Goal: Task Accomplishment & Management: Complete application form

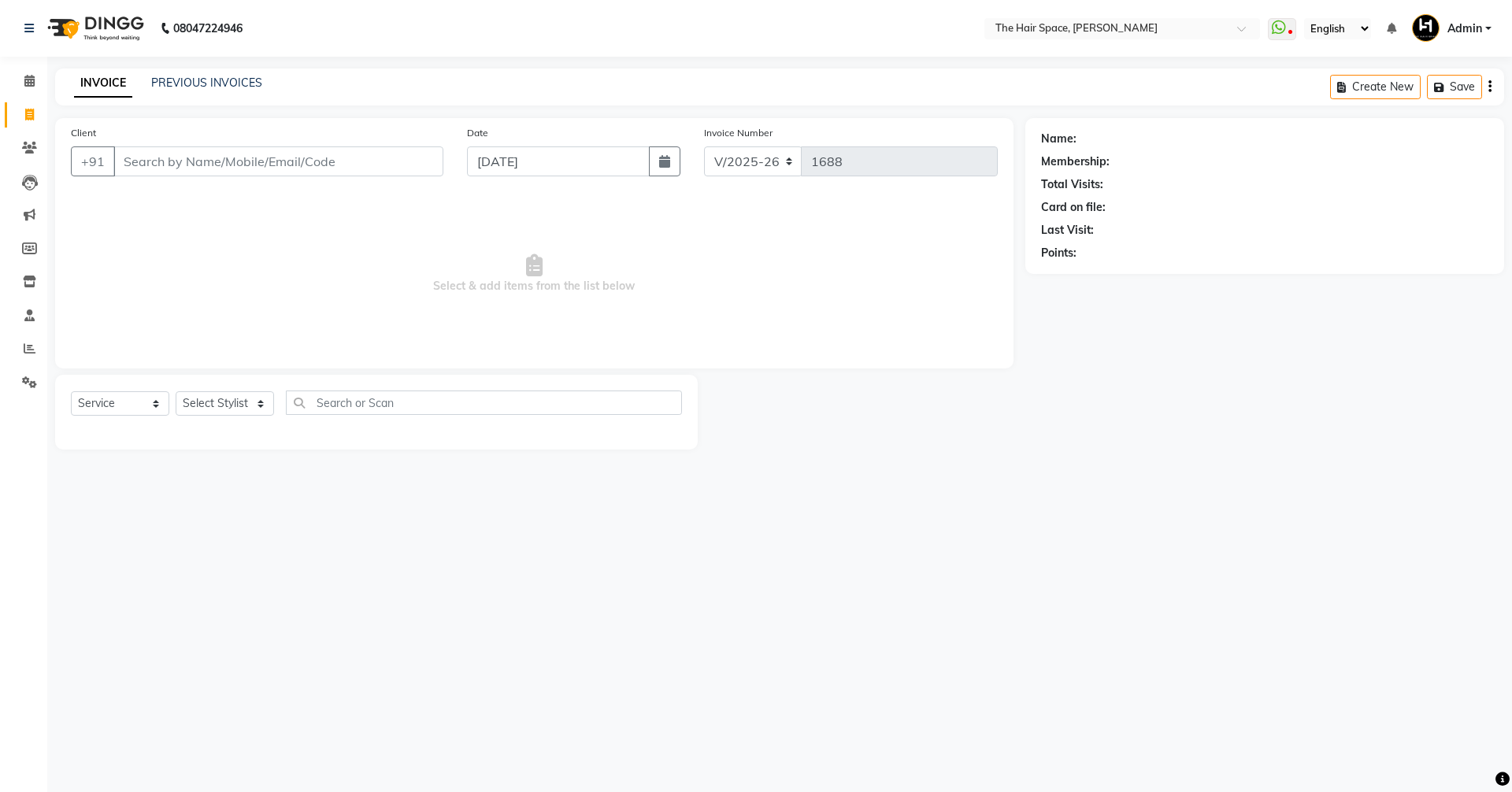
select select "6663"
select select "service"
click at [20, 348] on span at bounding box center [29, 349] width 28 height 18
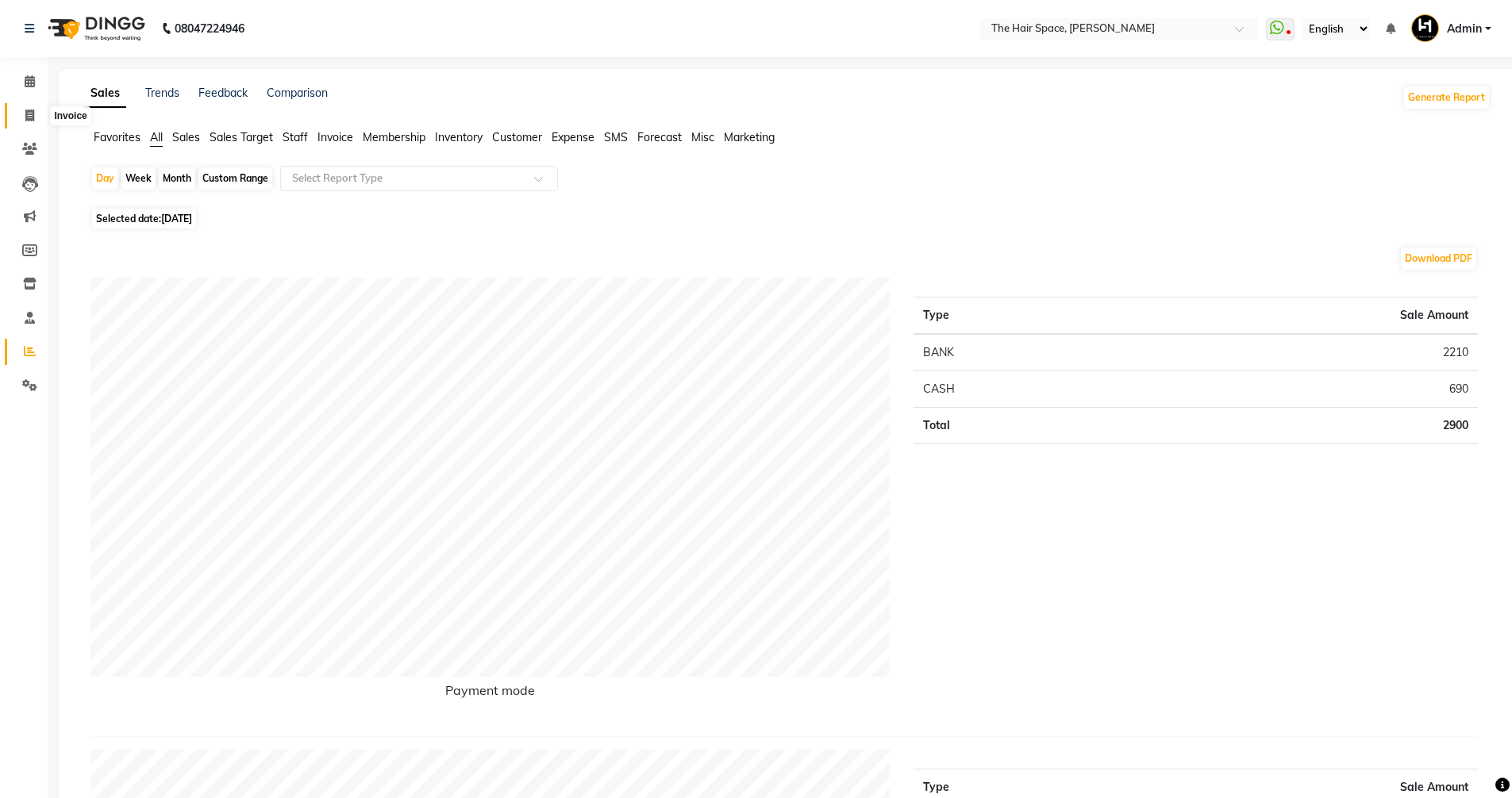
click at [32, 112] on icon at bounding box center [29, 116] width 9 height 12
select select "service"
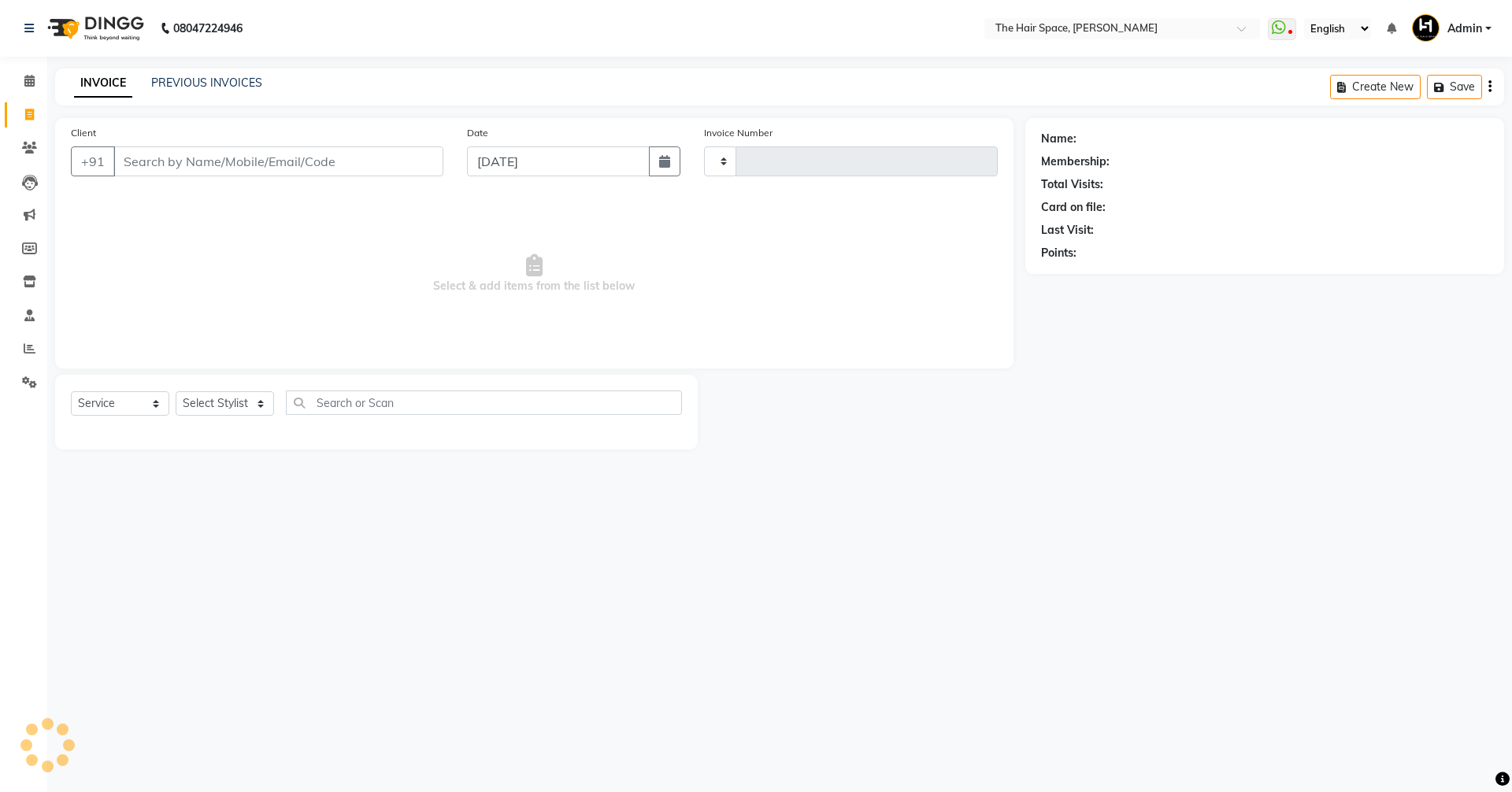
type input "1688"
select select "6663"
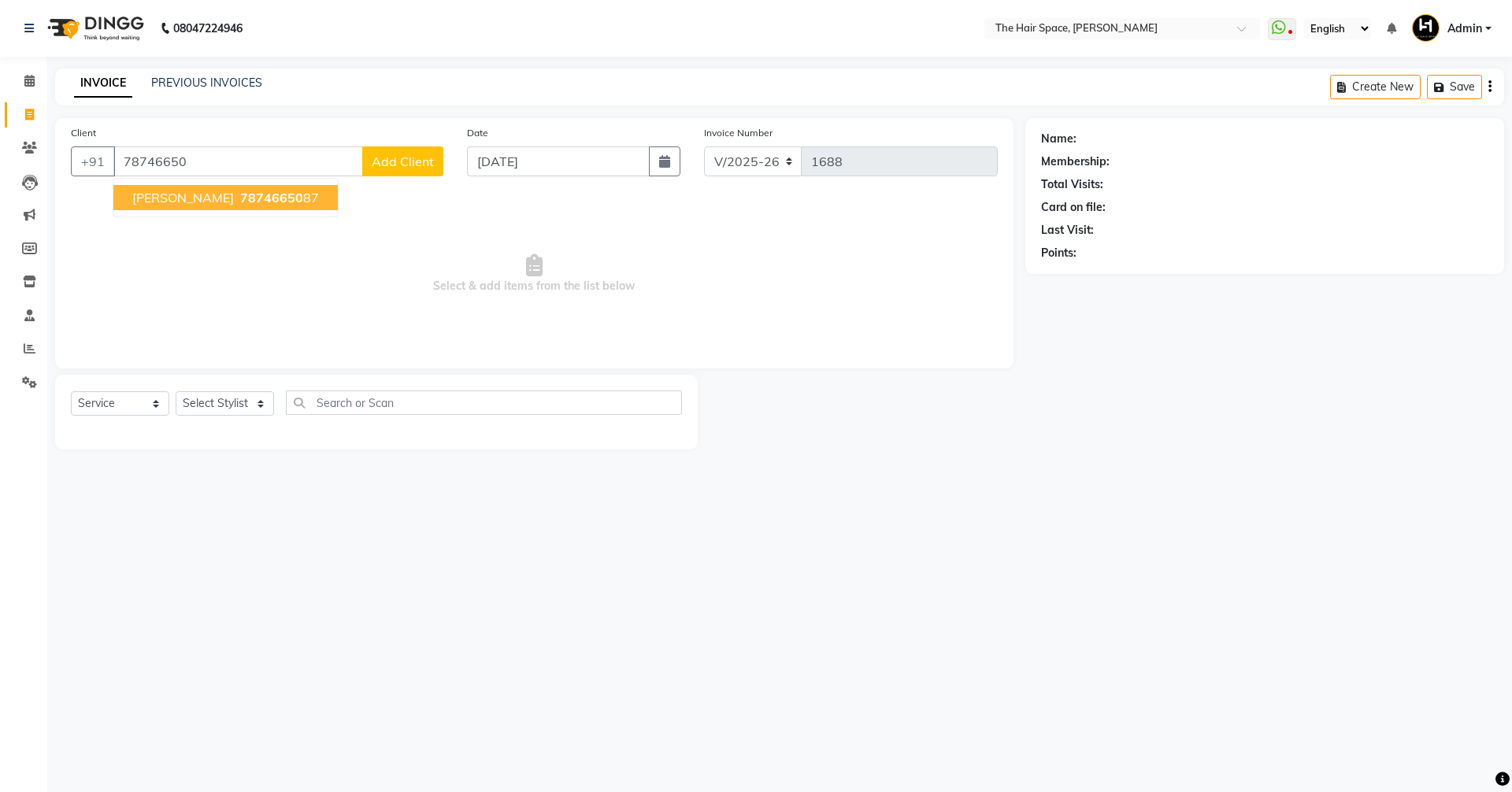
click at [209, 204] on span "[PERSON_NAME]" at bounding box center [183, 197] width 101 height 15
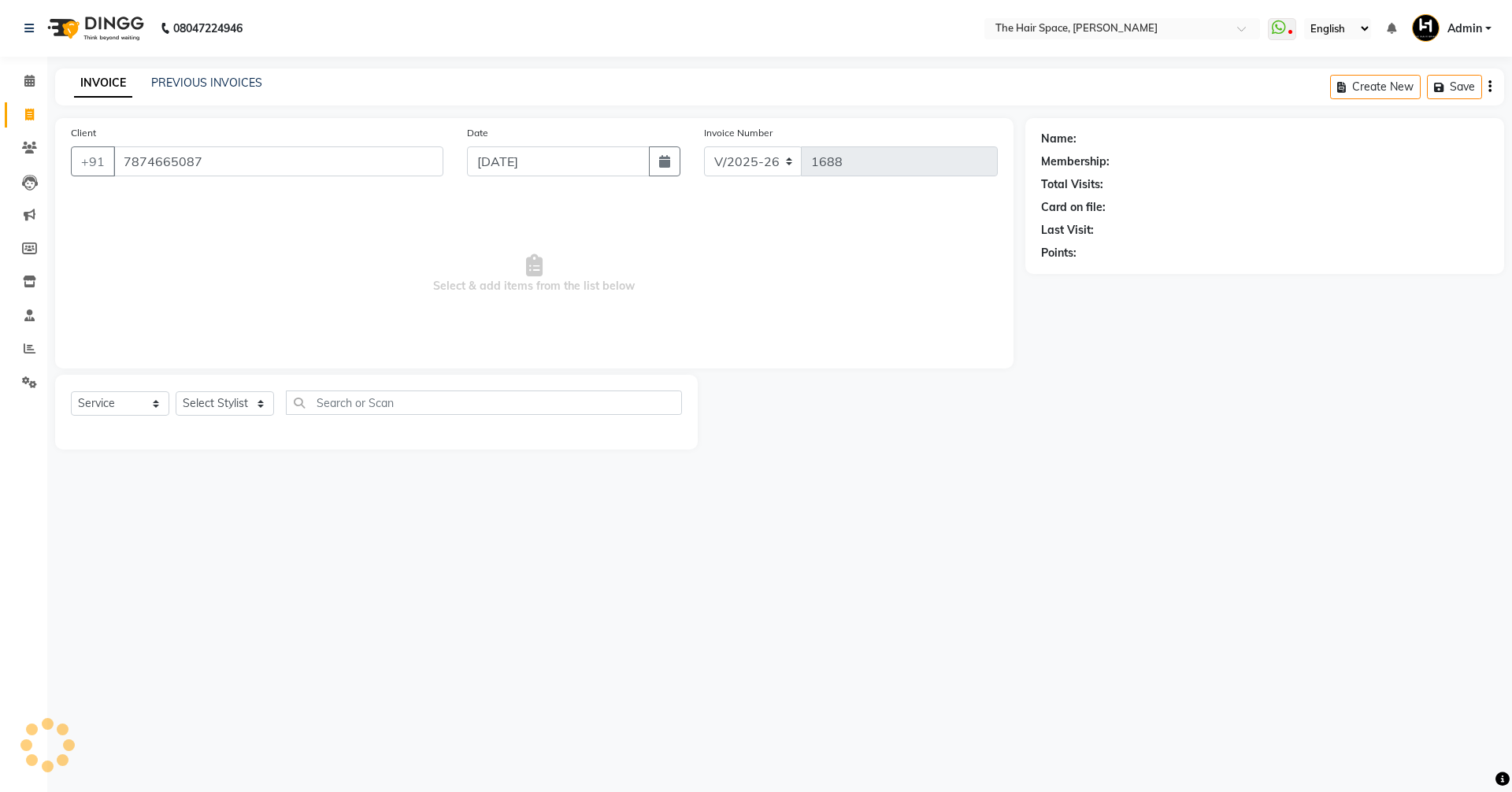
type input "7874665087"
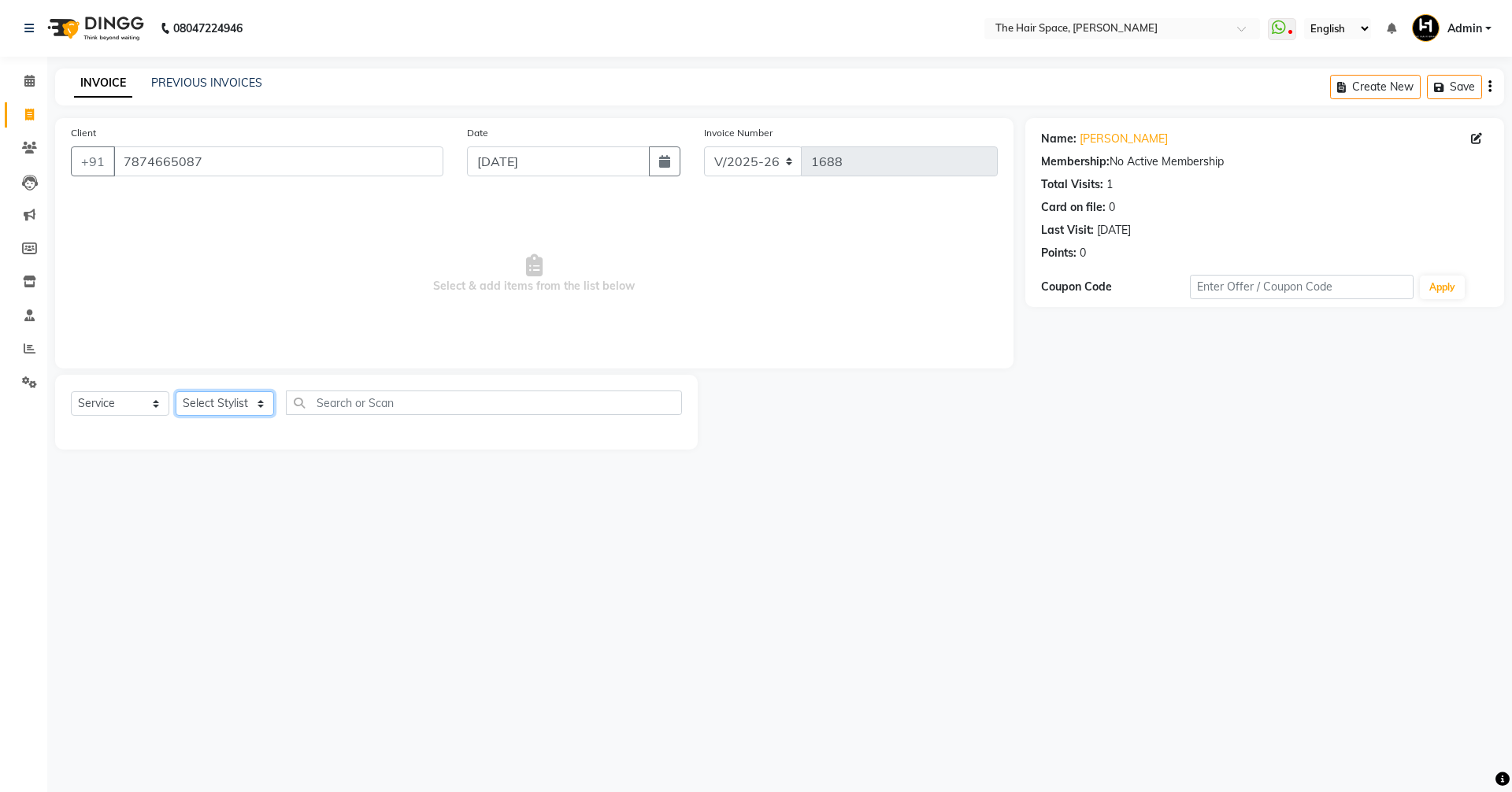
click at [198, 407] on select "Select Stylist [PERSON_NAME] Nai [PERSON_NAME] [PERSON_NAME] Unknown" at bounding box center [225, 404] width 99 height 25
select select "51969"
click at [176, 391] on select "Select Stylist [PERSON_NAME] Nai [PERSON_NAME] [PERSON_NAME] Unknown" at bounding box center [225, 404] width 99 height 25
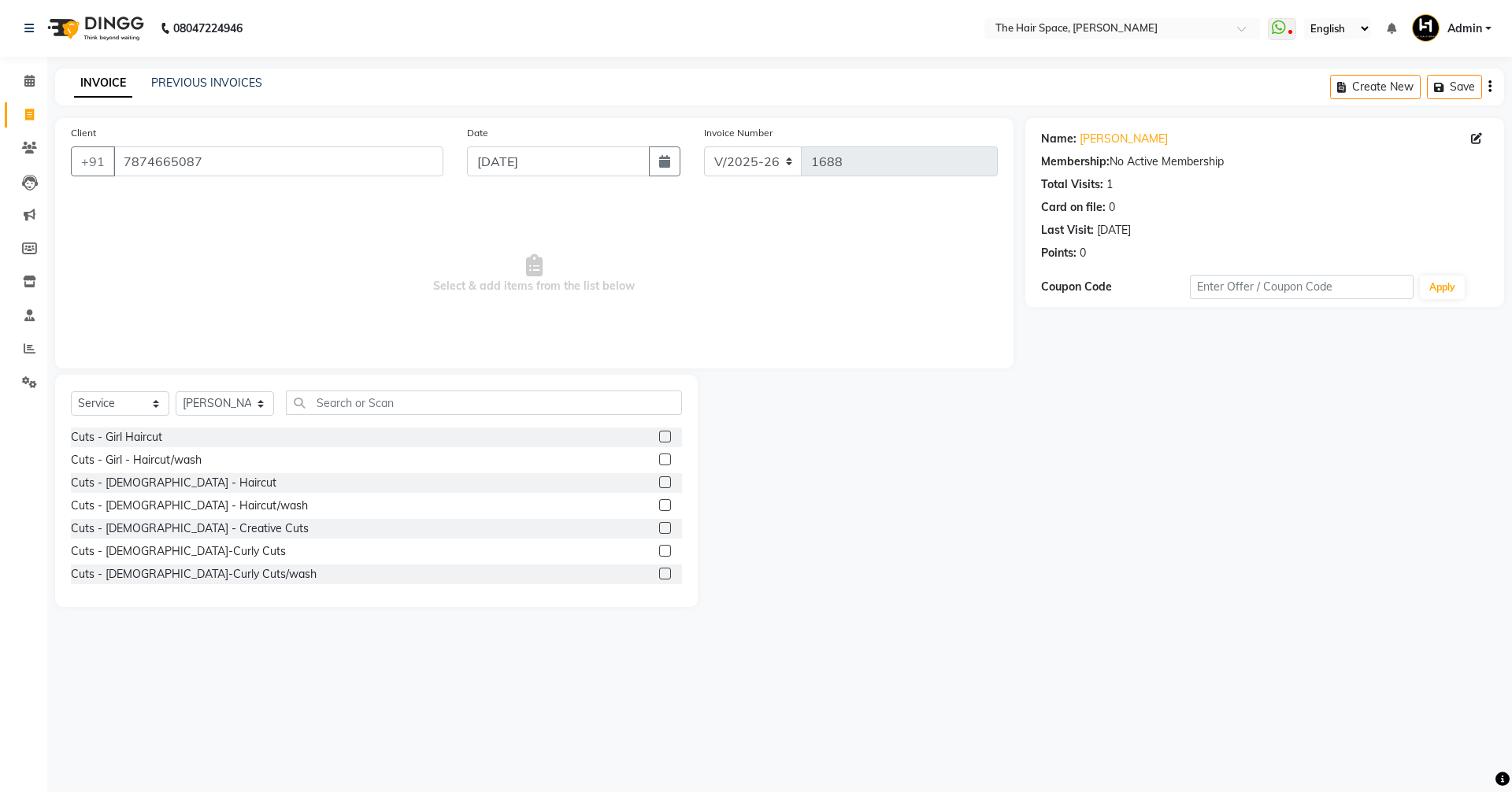
click at [350, 415] on div "Select Service Product Membership Package Voucher Prepaid Gift Card Select Styl…" at bounding box center [376, 408] width 611 height 37
click at [388, 402] on input "text" at bounding box center [484, 403] width 396 height 25
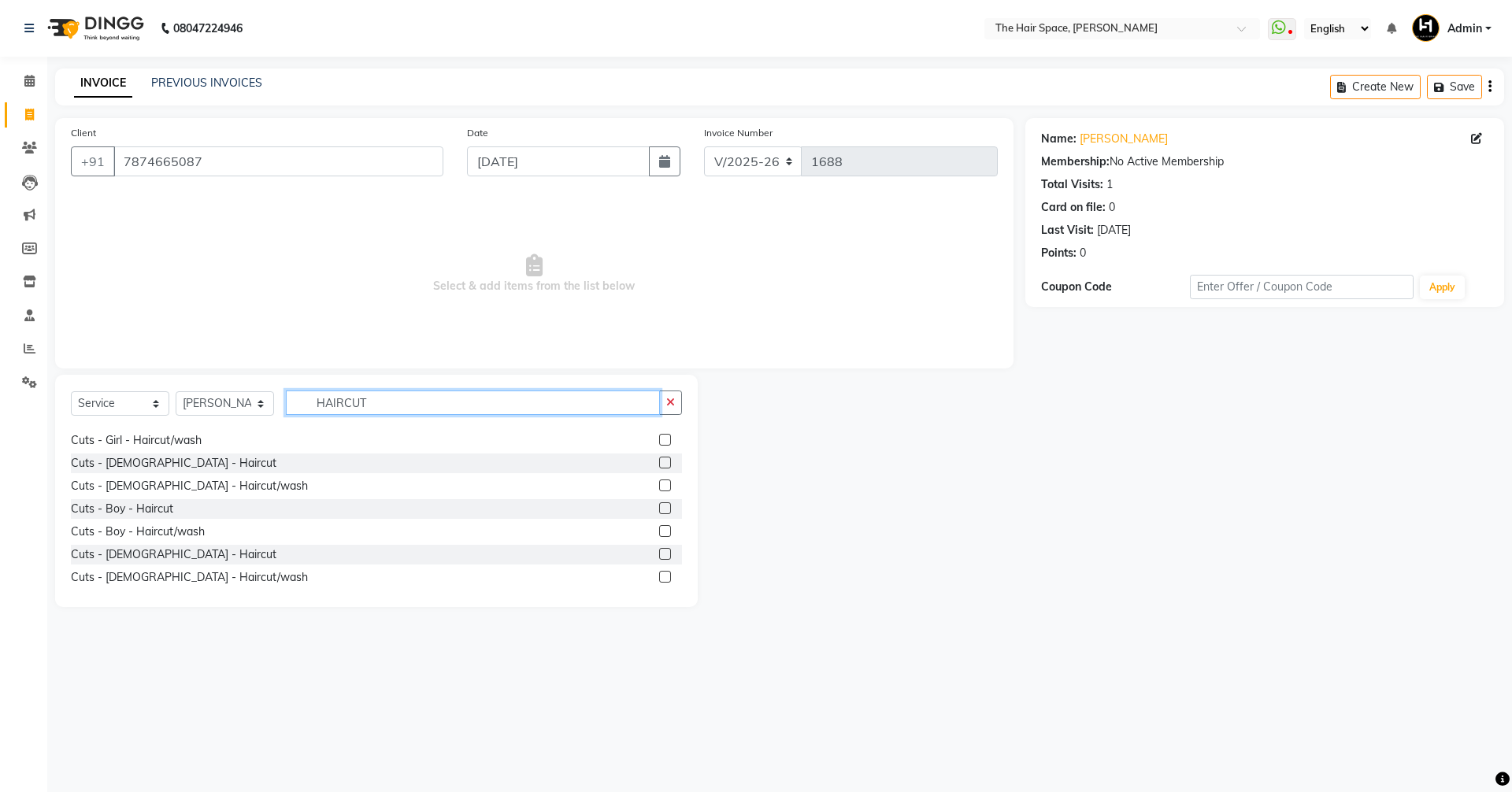
scroll to position [25, 0]
type input "HAIRCUT"
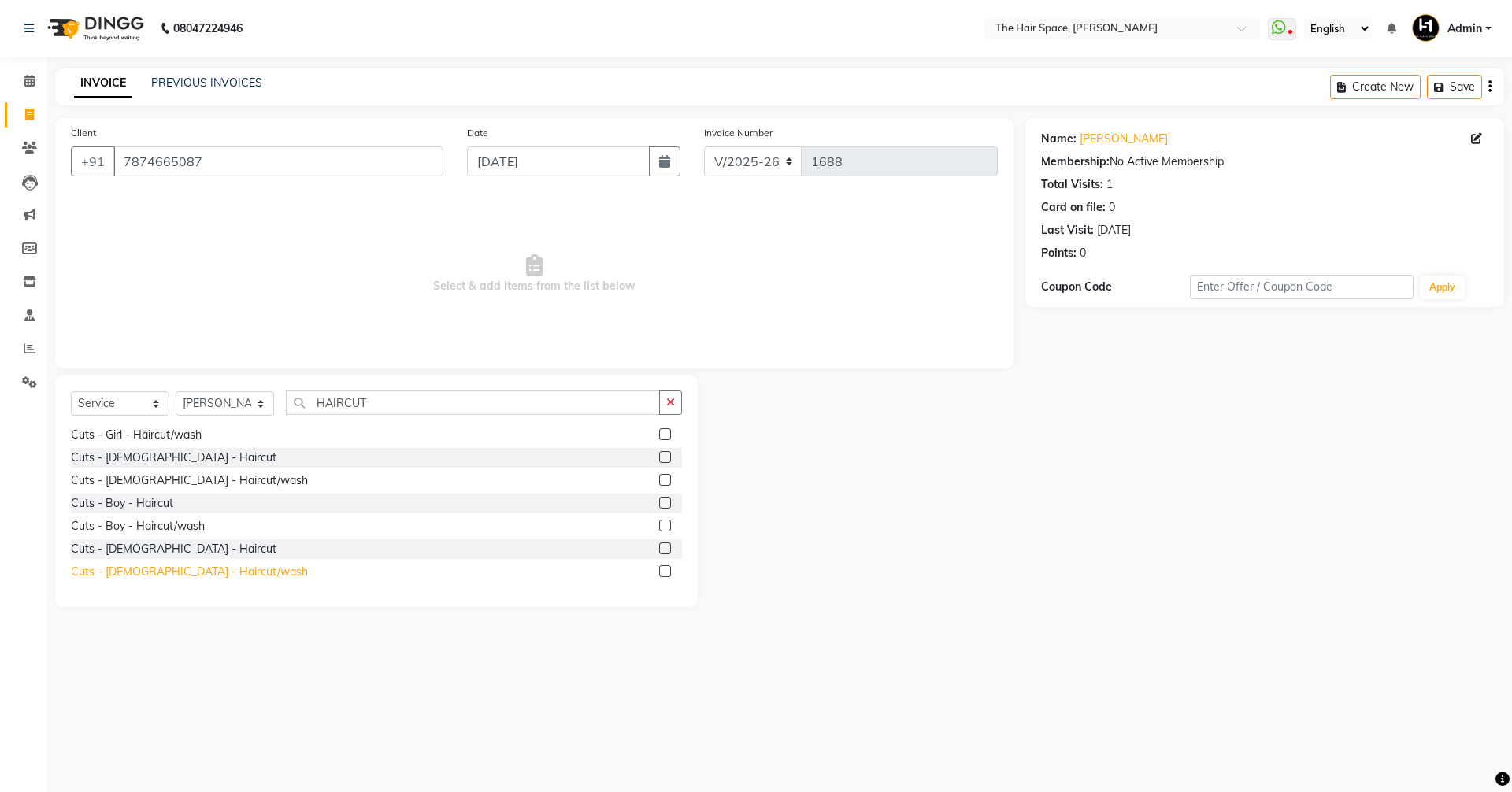
click at [170, 569] on div "Cuts - [DEMOGRAPHIC_DATA] - Haircut/wash" at bounding box center [189, 572] width 237 height 16
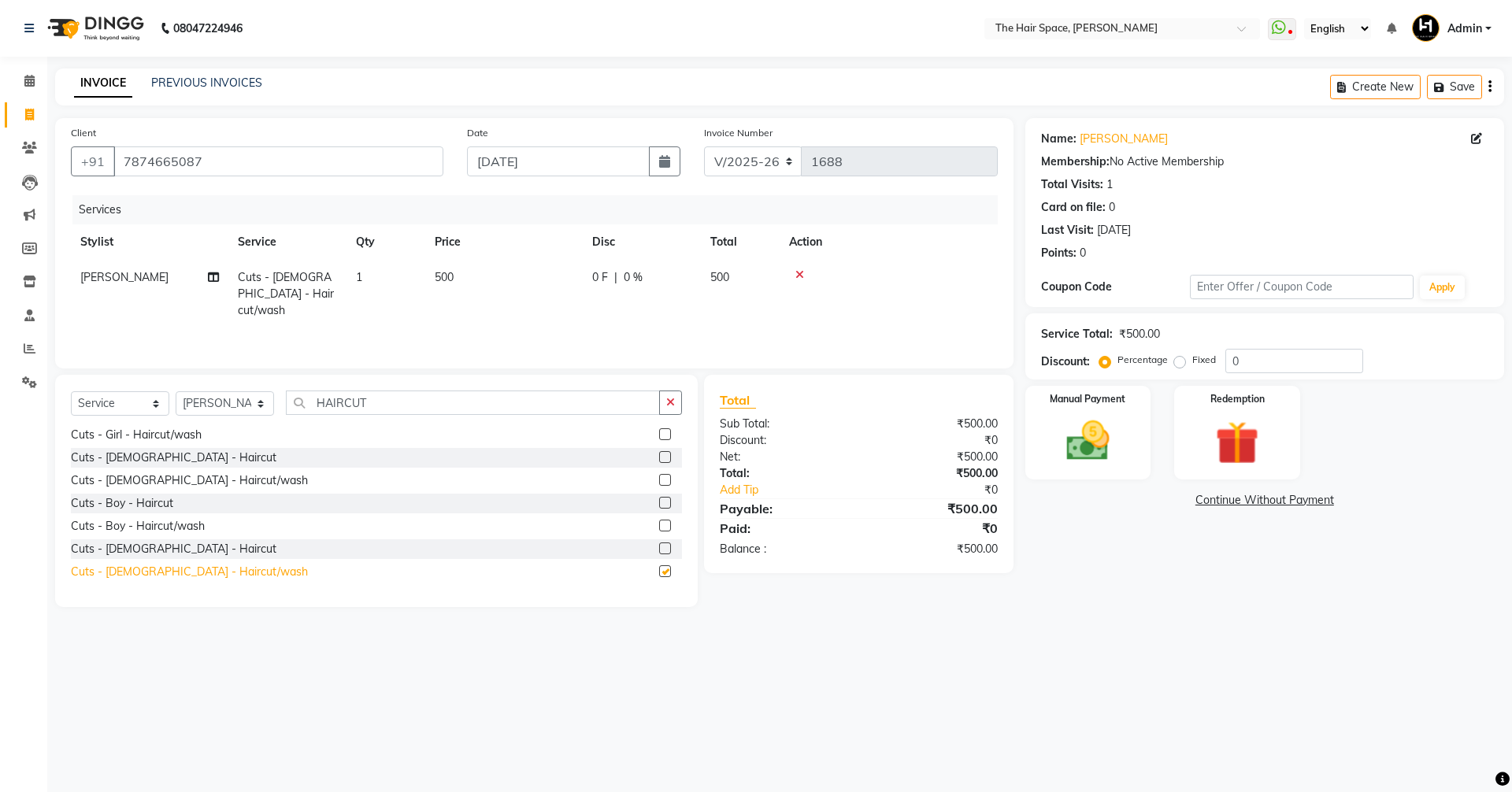
checkbox input "false"
click at [1295, 350] on input "0" at bounding box center [1294, 362] width 138 height 25
type input "050"
click at [1070, 688] on div "08047224946 Select Location × The Hair Space, [PERSON_NAME] WhatsApp Status ✕ S…" at bounding box center [756, 396] width 1512 height 792
click at [1068, 451] on img at bounding box center [1087, 441] width 74 height 52
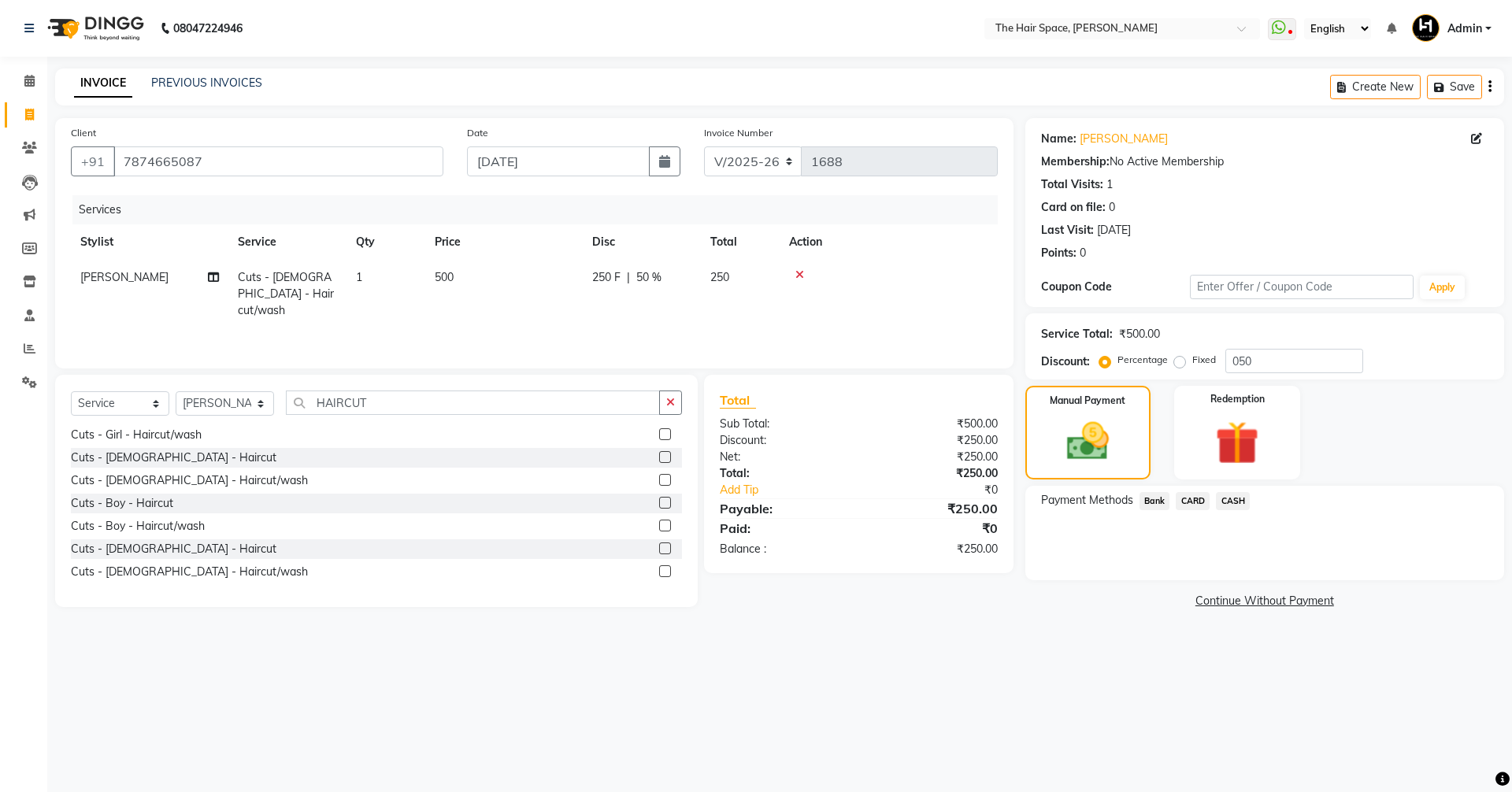
click at [1234, 497] on span "CASH" at bounding box center [1233, 501] width 33 height 18
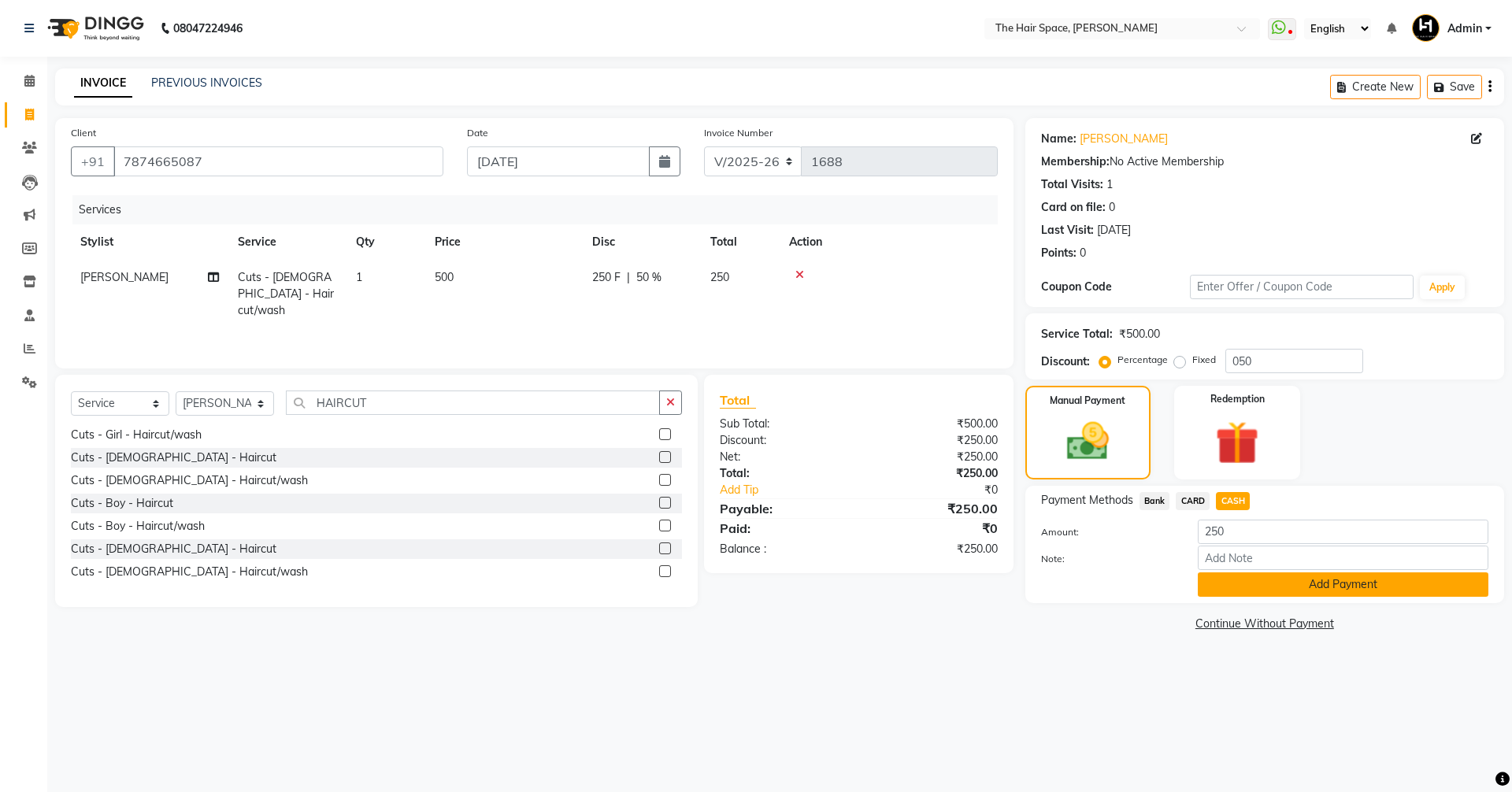
click at [1234, 590] on button "Add Payment" at bounding box center [1344, 585] width 291 height 25
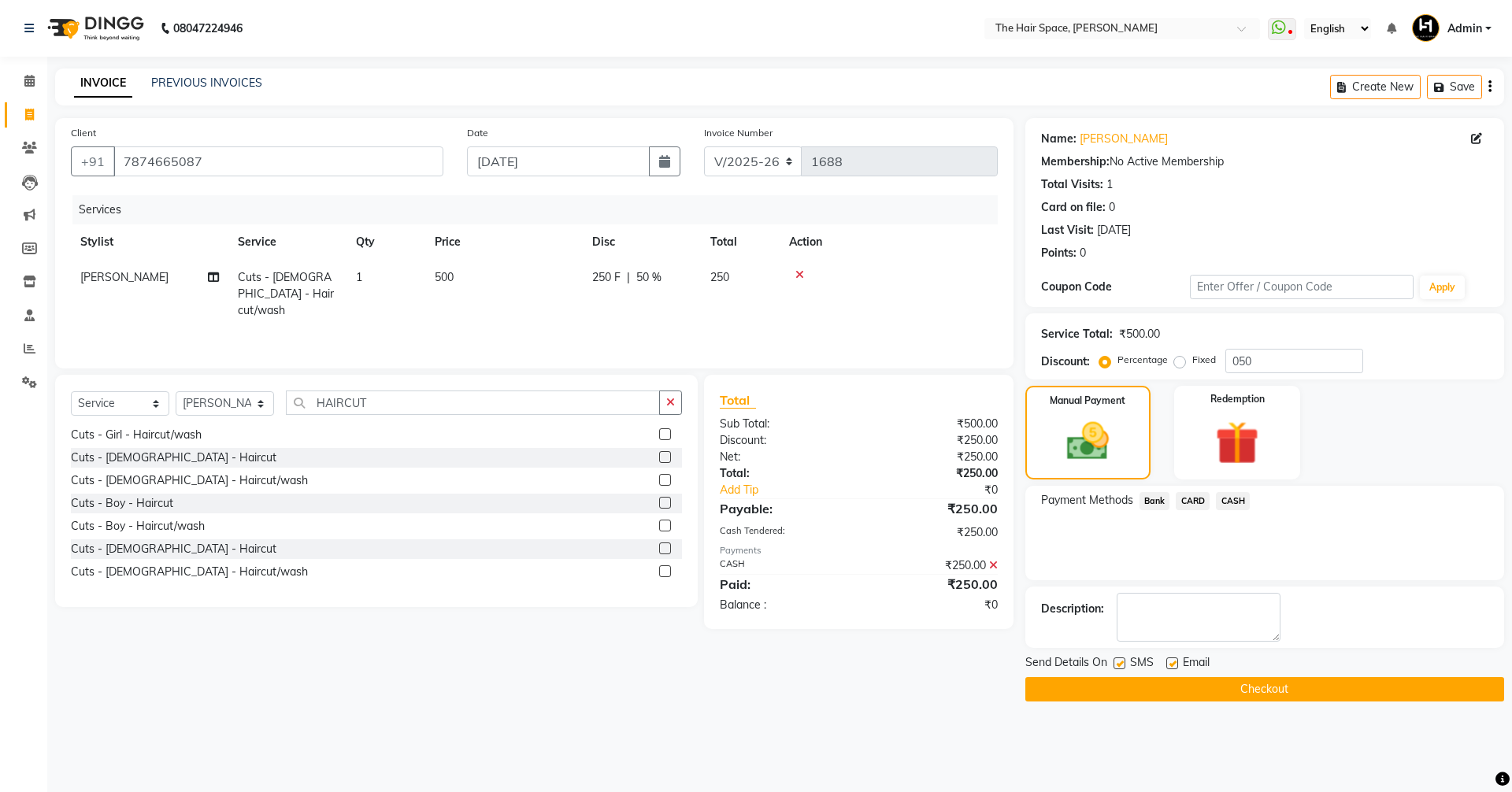
click at [1117, 686] on button "Checkout" at bounding box center [1264, 690] width 479 height 25
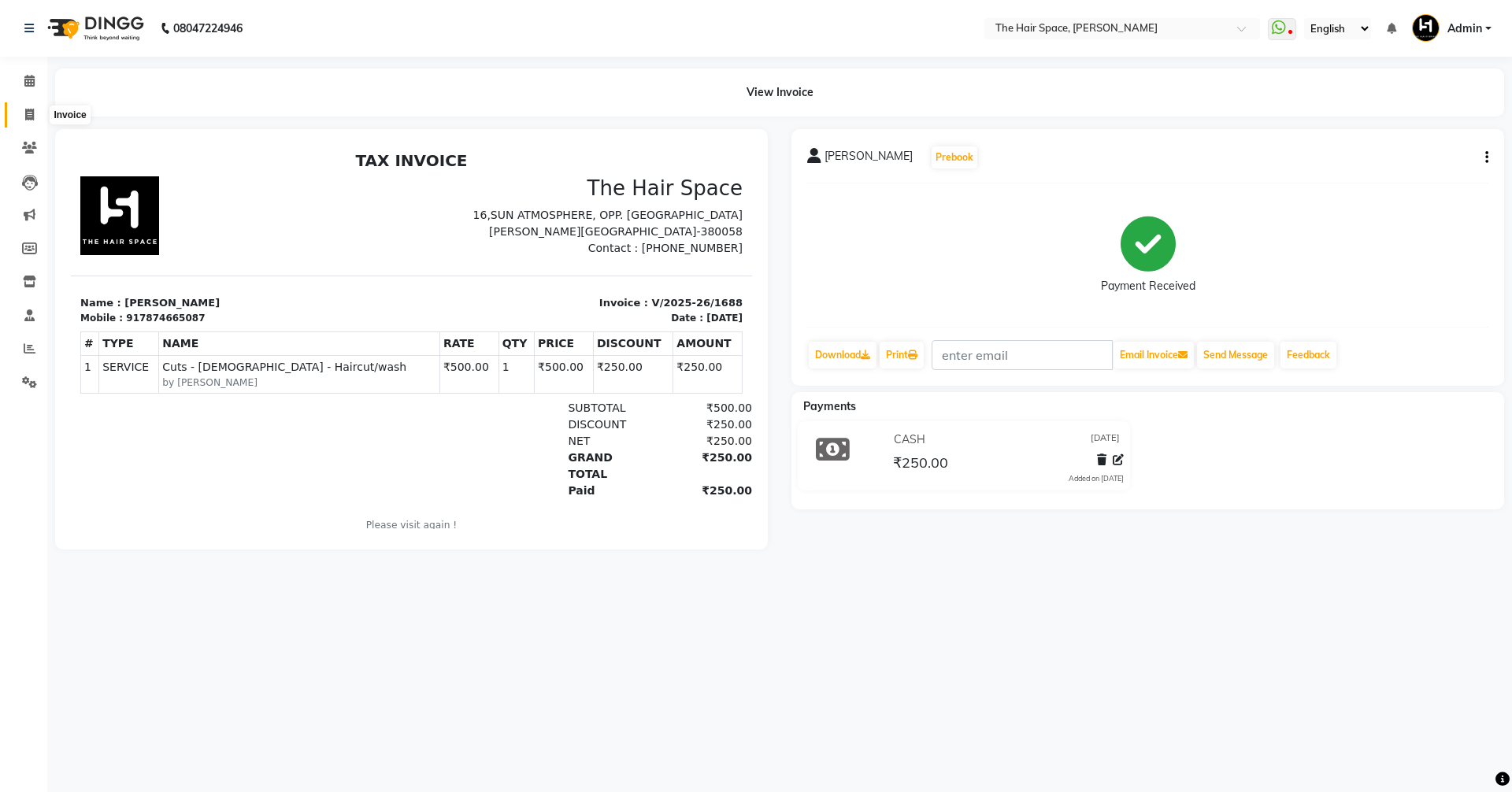
click at [25, 121] on span at bounding box center [29, 115] width 28 height 18
select select "6663"
select select "service"
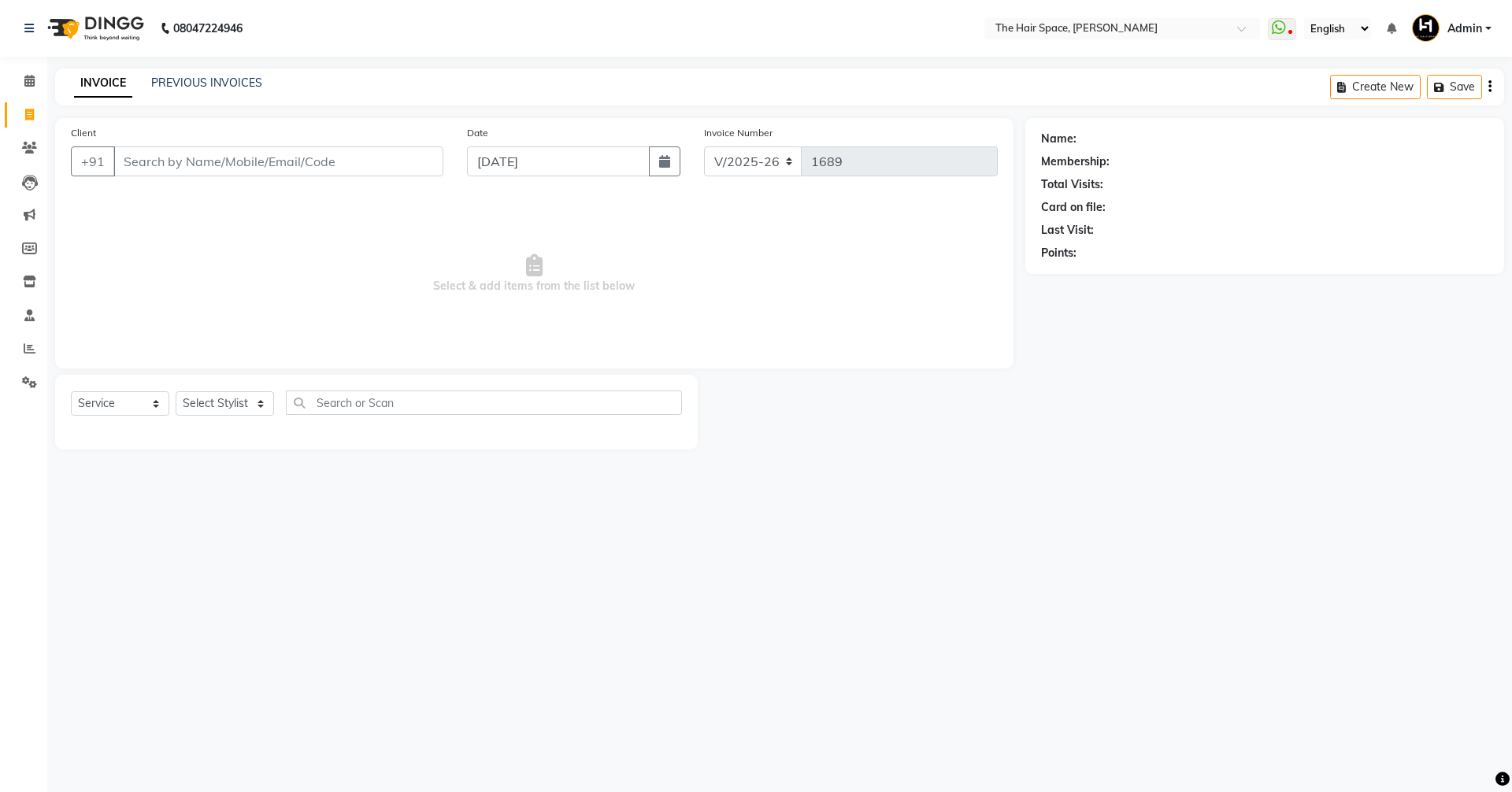
click at [208, 92] on div "INVOICE PREVIOUS INVOICES" at bounding box center [168, 83] width 226 height 18
click at [216, 83] on link "PREVIOUS INVOICES" at bounding box center [207, 82] width 111 height 14
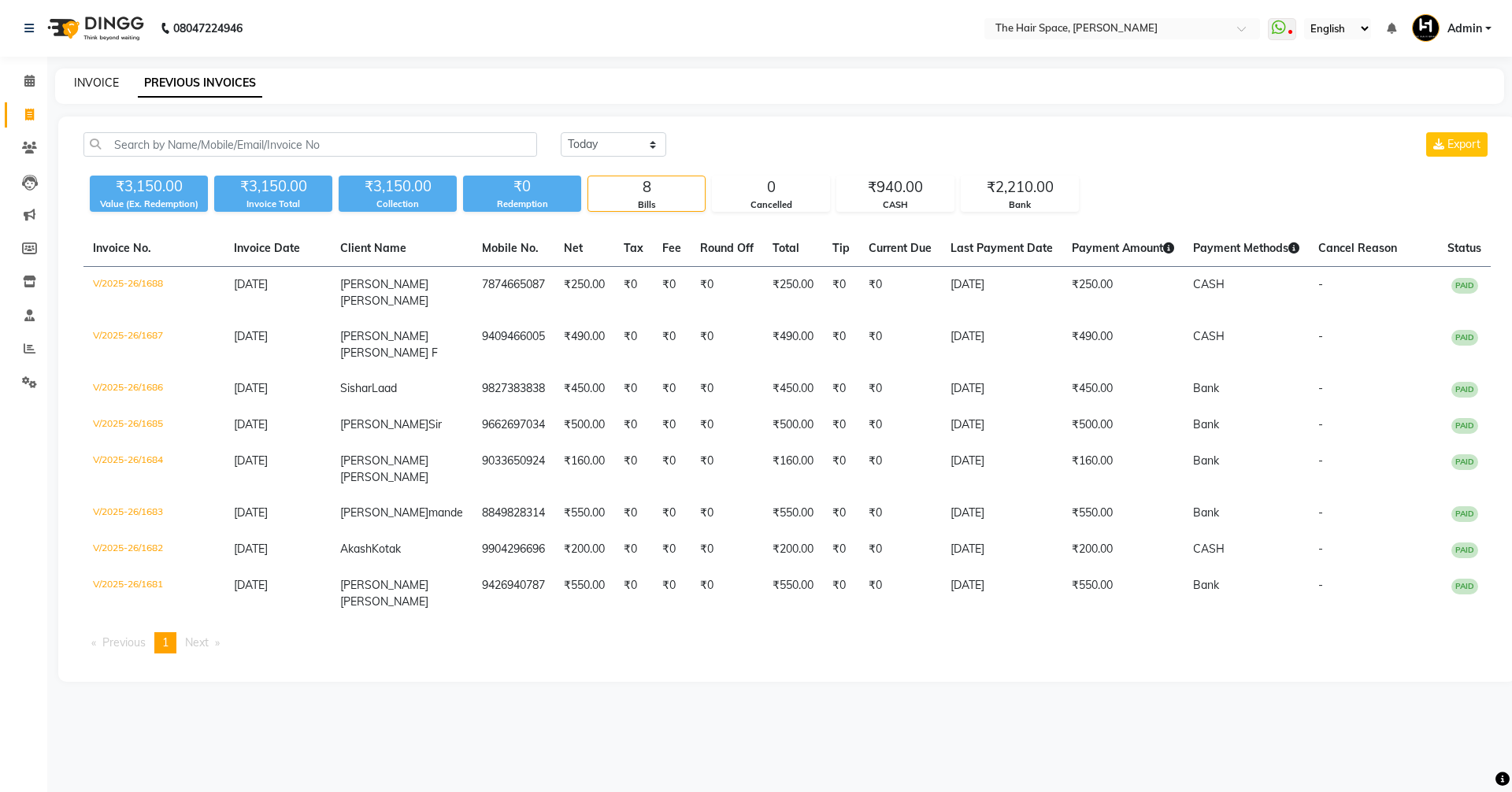
click at [92, 89] on link "INVOICE" at bounding box center [96, 82] width 45 height 14
select select "6663"
select select "service"
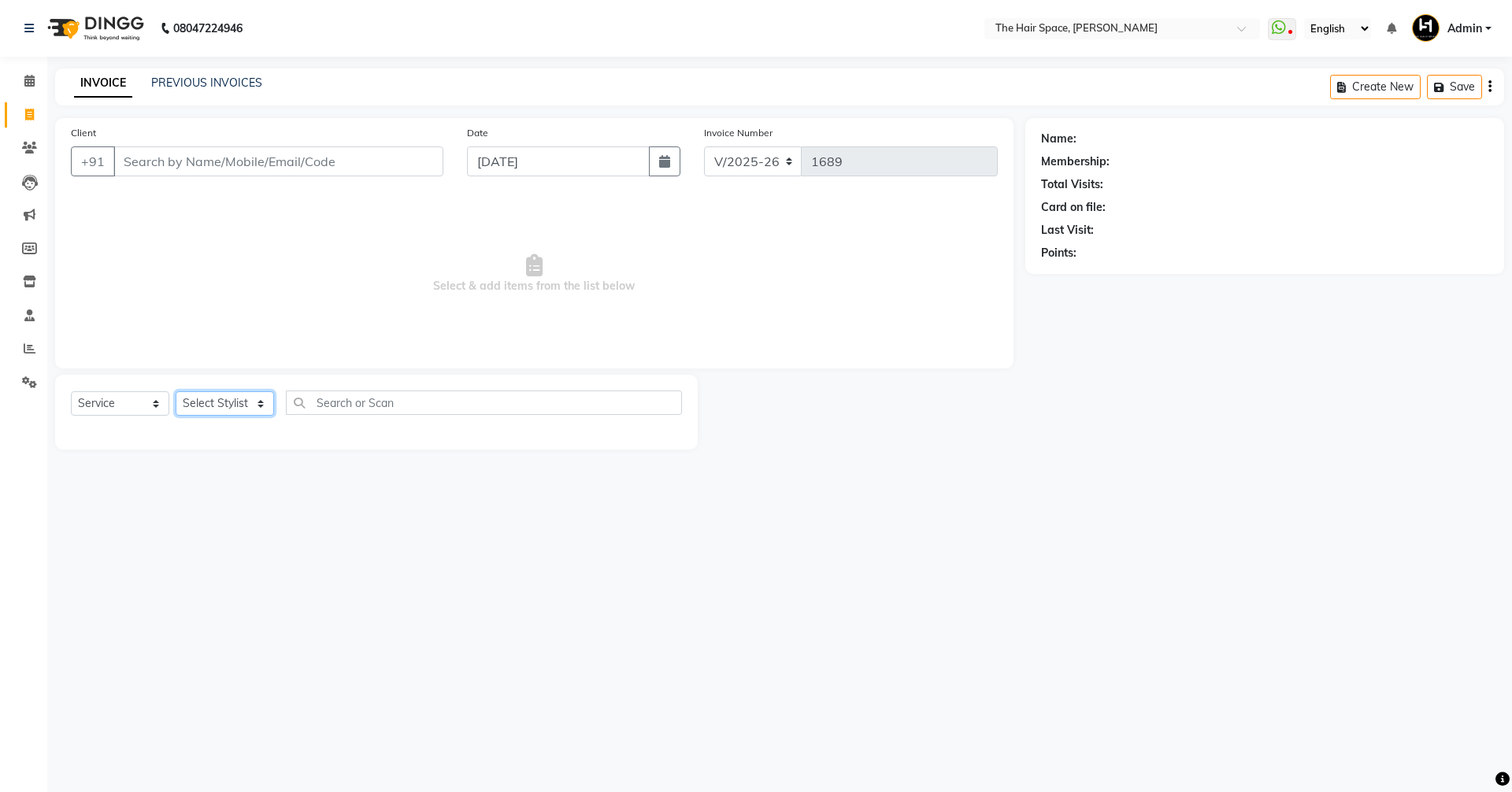
click at [230, 406] on select "Select Stylist [PERSON_NAME] Nai [PERSON_NAME] [PERSON_NAME] Unknown" at bounding box center [225, 404] width 99 height 25
